Goal: Transaction & Acquisition: Register for event/course

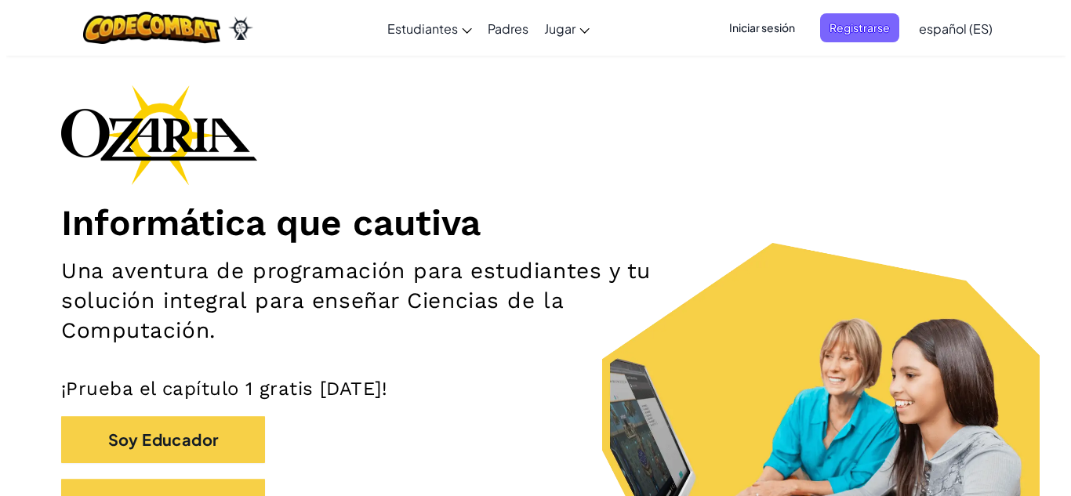
scroll to position [157, 0]
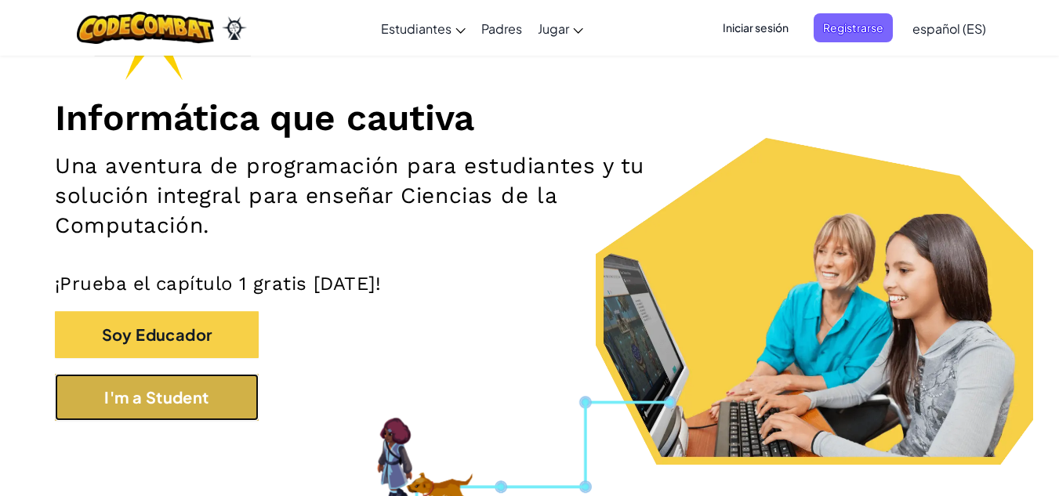
click at [232, 408] on button "I'm a Student" at bounding box center [157, 397] width 204 height 47
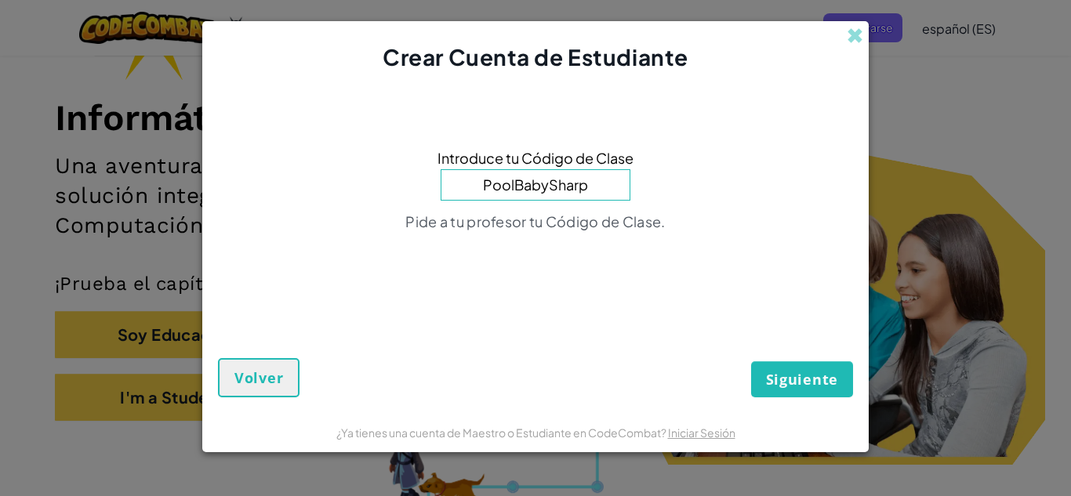
type input "PoolBabySharp"
click at [751, 361] on button "Siguiente" at bounding box center [802, 379] width 102 height 36
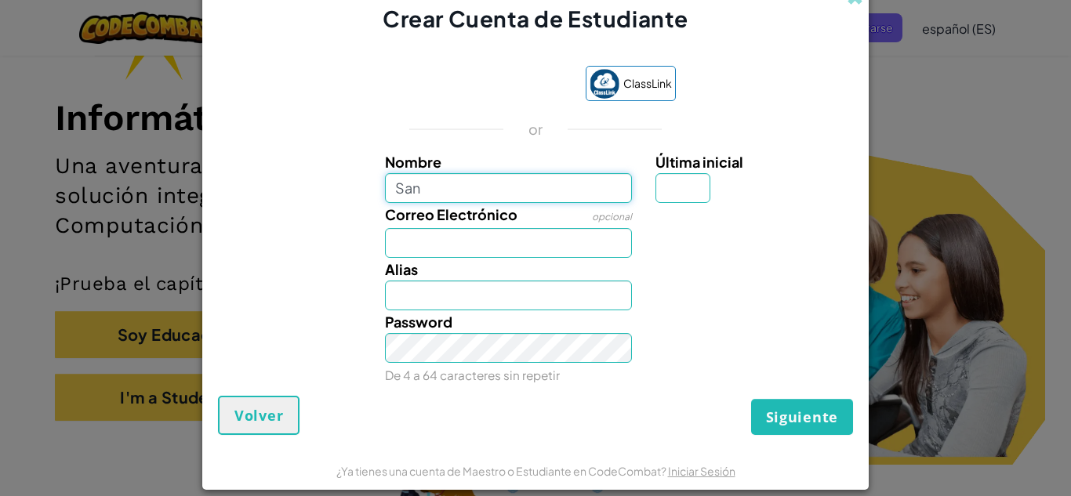
type input "Santiago"
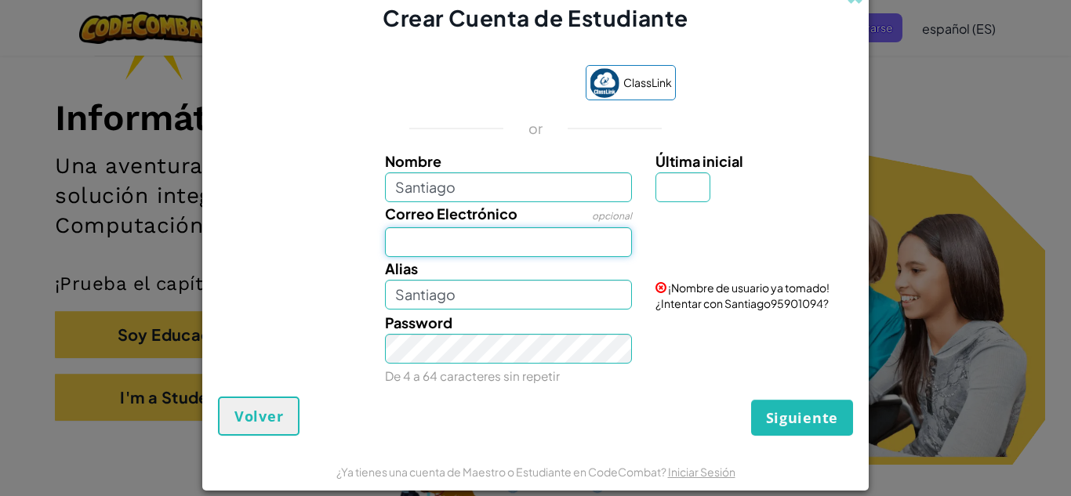
click at [470, 253] on input "Correo Electrónico" at bounding box center [509, 242] width 248 height 30
type input "[EMAIL_ADDRESS][DOMAIN_NAME]"
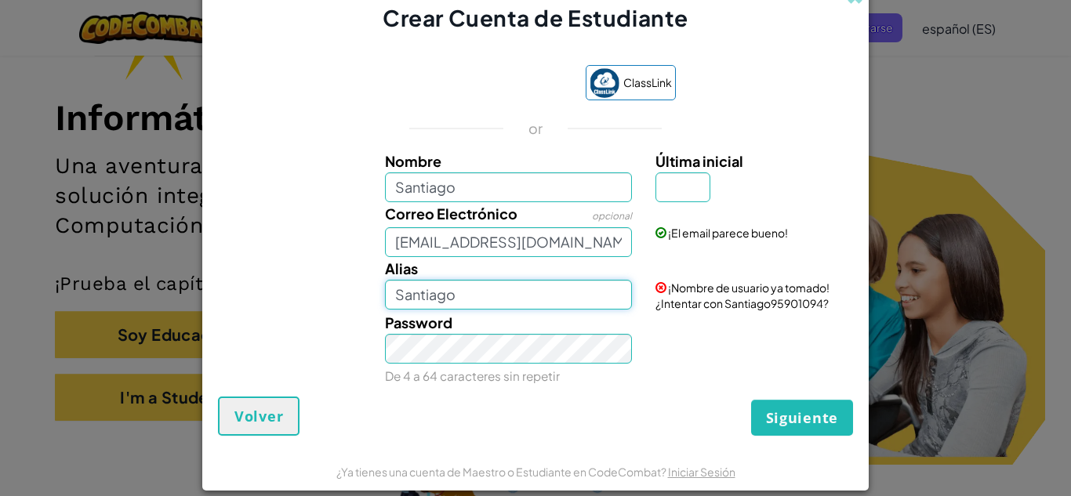
click at [464, 298] on input "Santiago" at bounding box center [509, 295] width 248 height 30
type input "SantiagoAvilaMartinez"
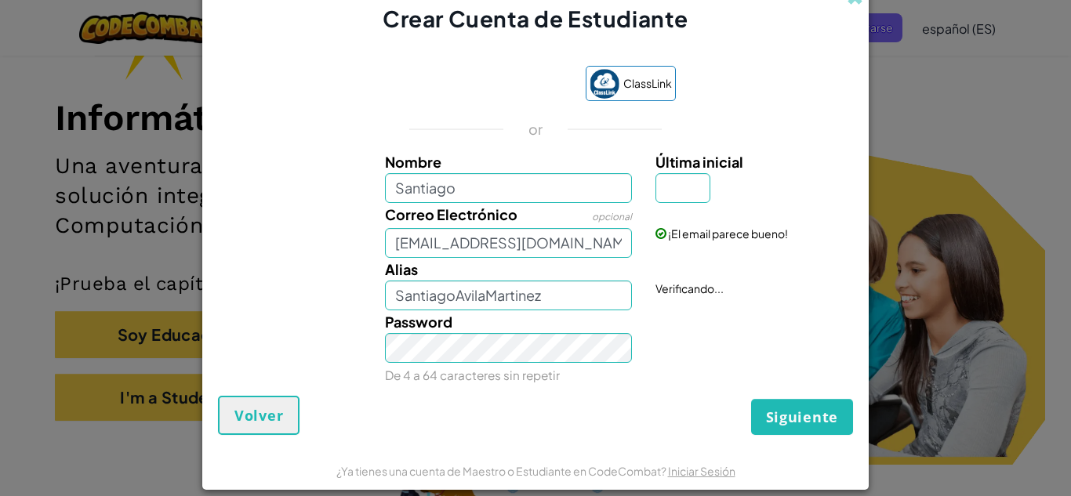
click at [496, 367] on div "Password De 4 a 64 caracteres sin repetir" at bounding box center [508, 348] width 271 height 76
click at [687, 197] on input "Última inicial" at bounding box center [682, 188] width 55 height 30
click at [672, 350] on div "Password De 4 a 64 caracteres sin repetir" at bounding box center [535, 348] width 651 height 76
click at [780, 413] on span "Siguiente" at bounding box center [802, 417] width 72 height 19
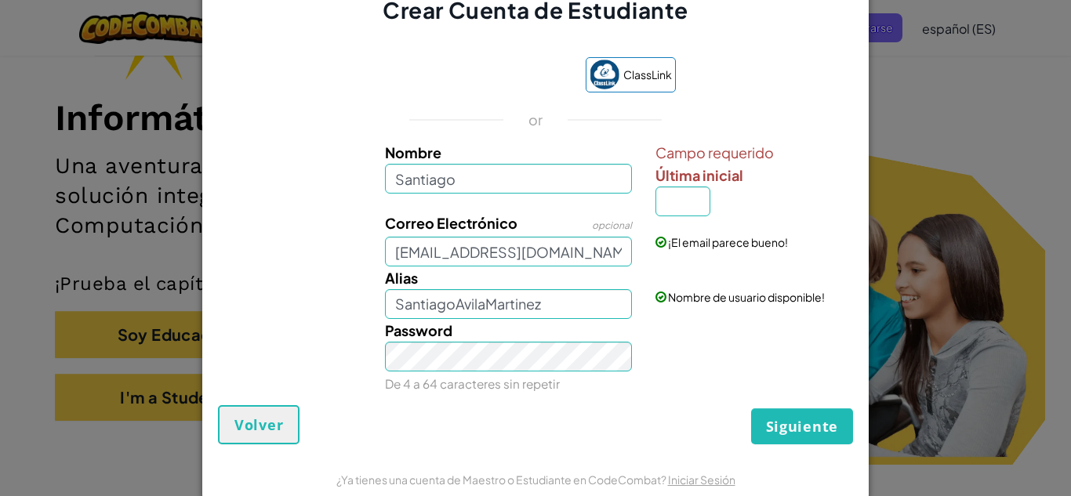
click at [698, 225] on div "¡El email parece bueno!" at bounding box center [752, 231] width 217 height 38
click at [691, 200] on input "Última inicial" at bounding box center [682, 202] width 55 height 30
type input "A"
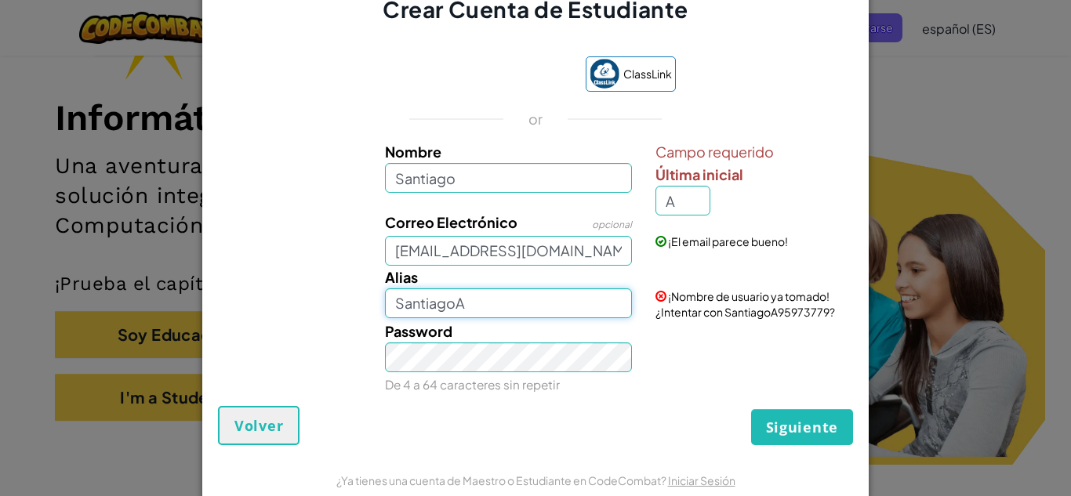
click at [514, 308] on input "SantiagoA" at bounding box center [509, 304] width 248 height 30
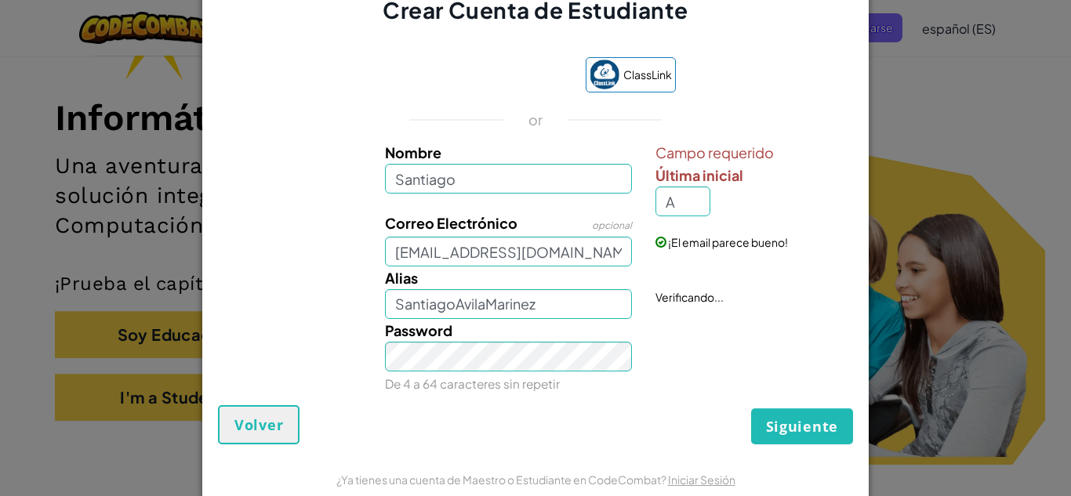
click at [668, 338] on div "Password De 4 a 64 caracteres sin repetir" at bounding box center [535, 357] width 651 height 76
click at [575, 312] on input "SantiagoAvilaMarinez" at bounding box center [509, 304] width 248 height 30
type input "SantiagoAvilaMartinez"
click at [616, 382] on div "Password De 4 a 64 caracteres sin repetir" at bounding box center [508, 357] width 271 height 76
click at [795, 449] on form "ClassLink or Nombre Santiago Campo requerido Última inicial A Correo Electrónic…" at bounding box center [535, 243] width 666 height 434
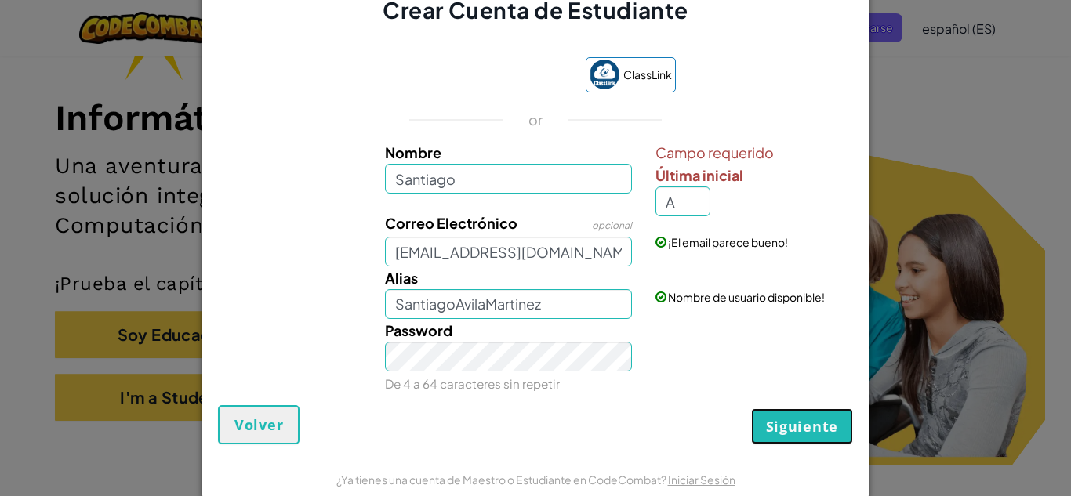
click at [812, 425] on span "Siguiente" at bounding box center [802, 426] width 72 height 19
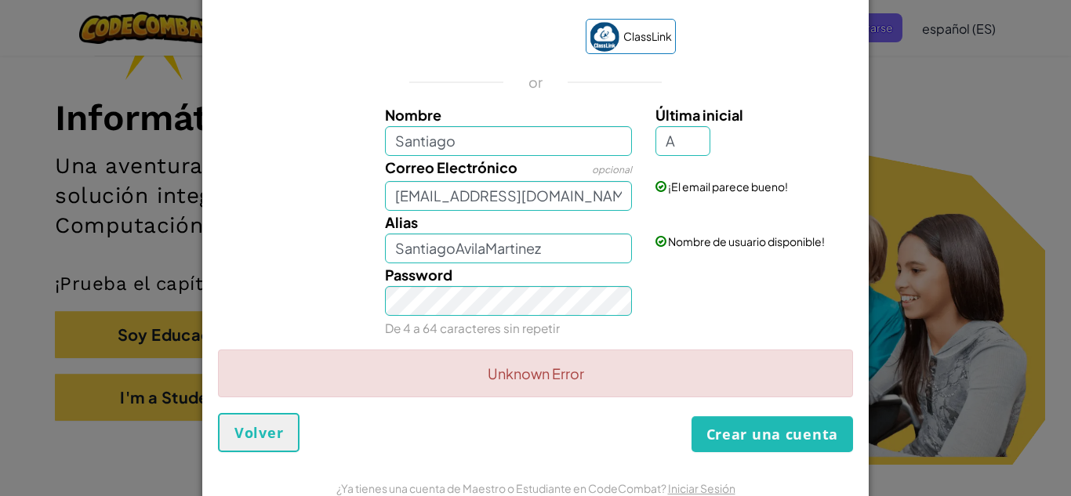
scroll to position [0, 0]
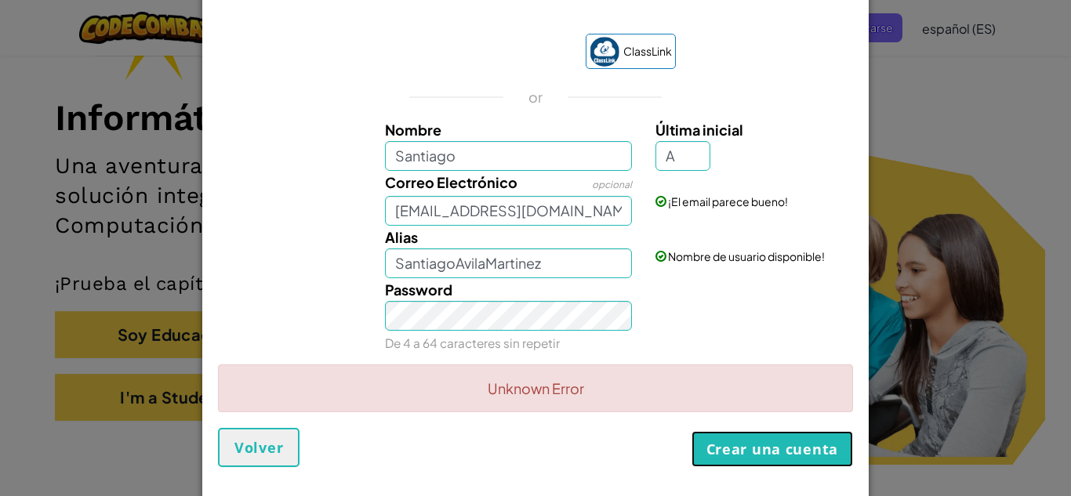
click at [788, 444] on button "Crear una cuenta" at bounding box center [773, 449] width 162 height 36
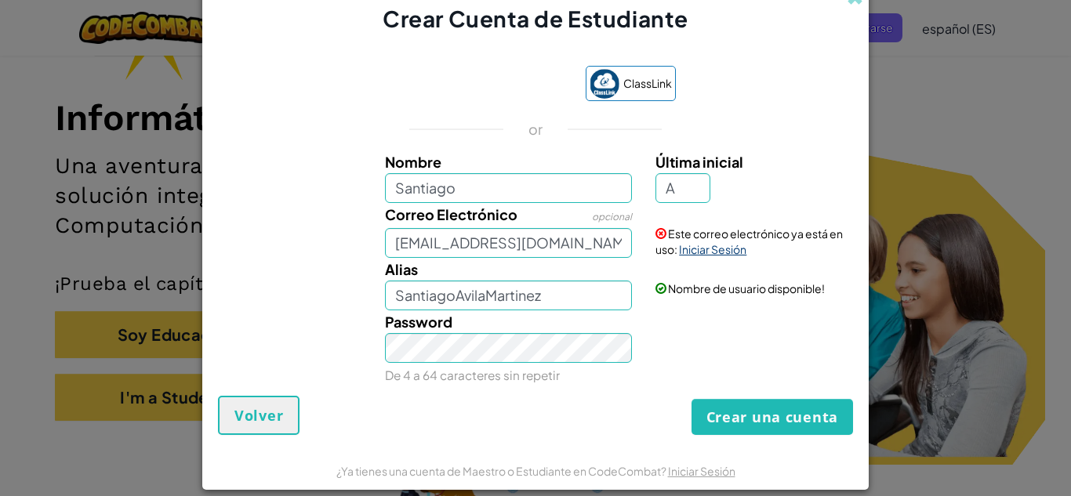
click at [709, 252] on link "Iniciar Sesión" at bounding box center [712, 249] width 67 height 14
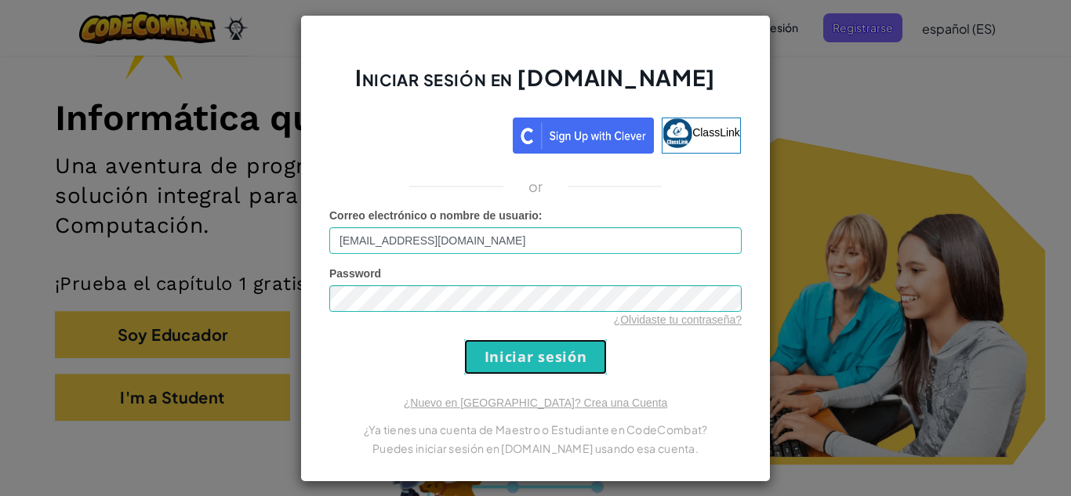
click at [531, 361] on input "Iniciar sesión" at bounding box center [535, 356] width 143 height 35
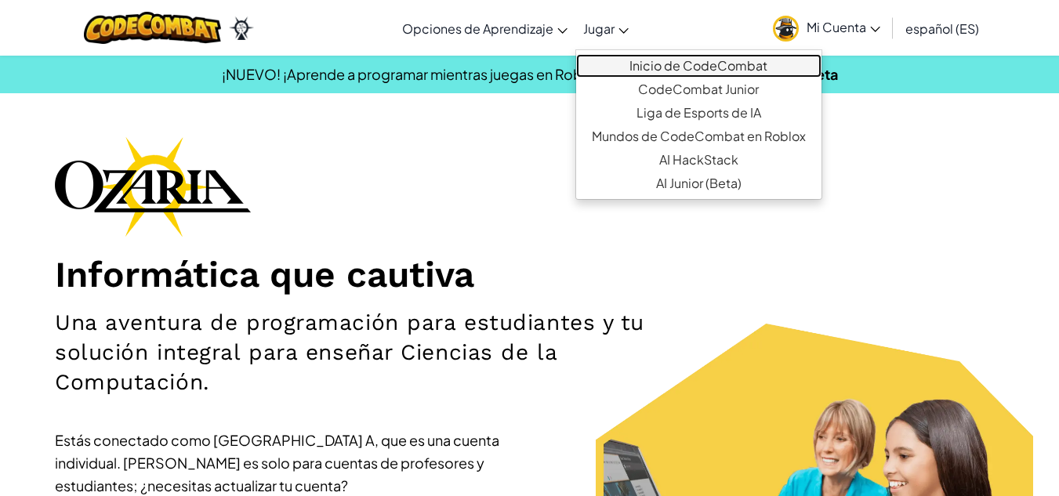
click at [717, 74] on link "Inicio de CodeCombat" at bounding box center [698, 66] width 245 height 24
